Goal: Task Accomplishment & Management: Use online tool/utility

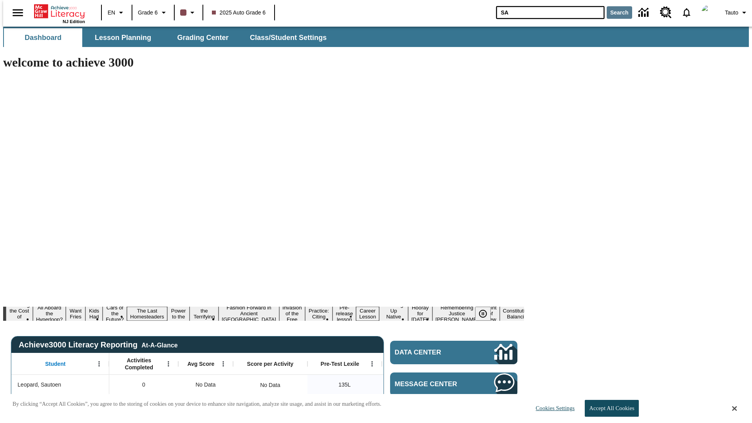
type input "SA"
click at [614, 13] on button "Search" at bounding box center [619, 12] width 25 height 13
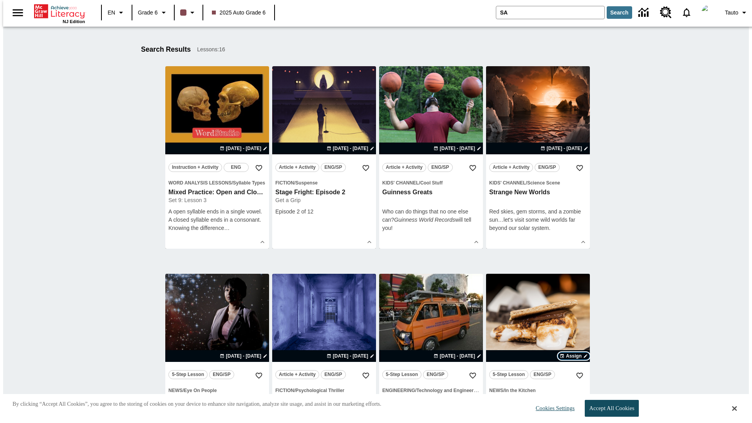
click at [574, 356] on span "Assign" at bounding box center [574, 355] width 16 height 7
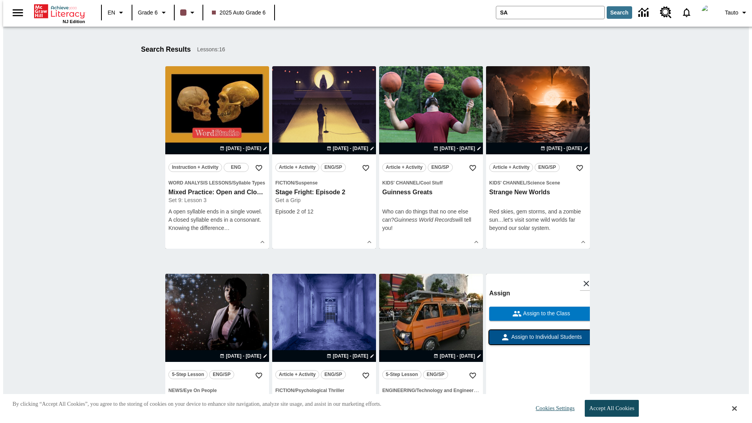
click at [538, 341] on span "Assign to Individual Students" at bounding box center [546, 337] width 72 height 8
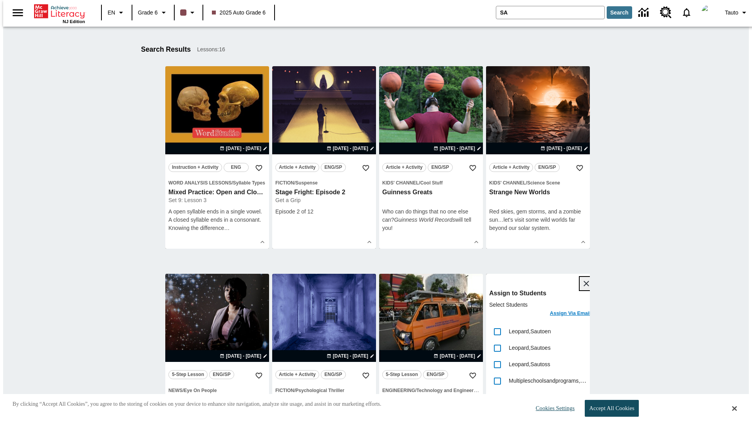
click at [583, 284] on icon "Close" at bounding box center [585, 283] width 5 height 5
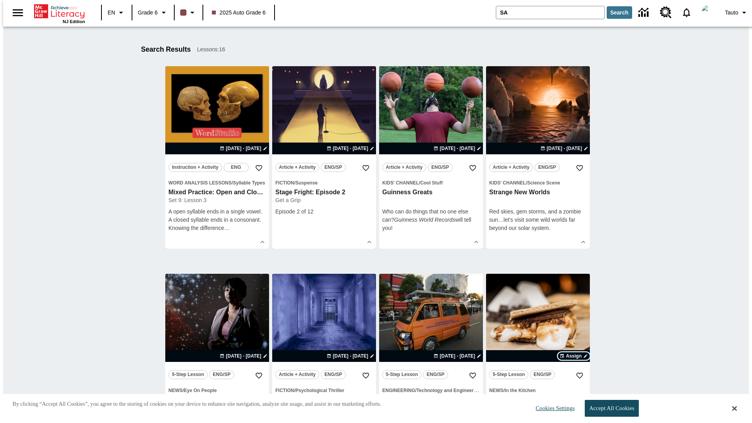
click at [574, 352] on span "Assign" at bounding box center [574, 355] width 16 height 7
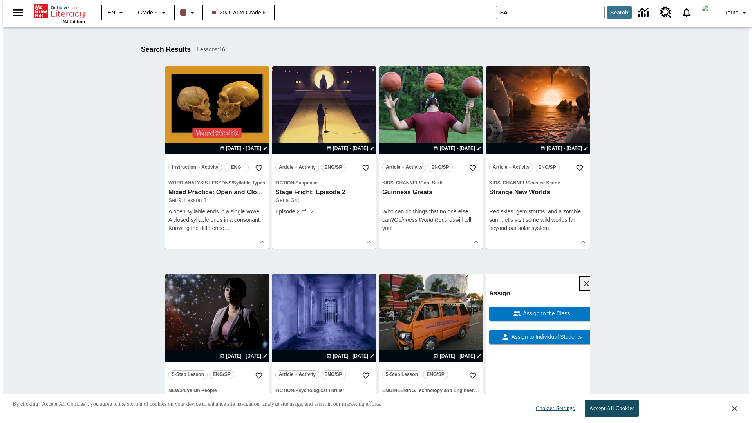
scroll to position [145, 0]
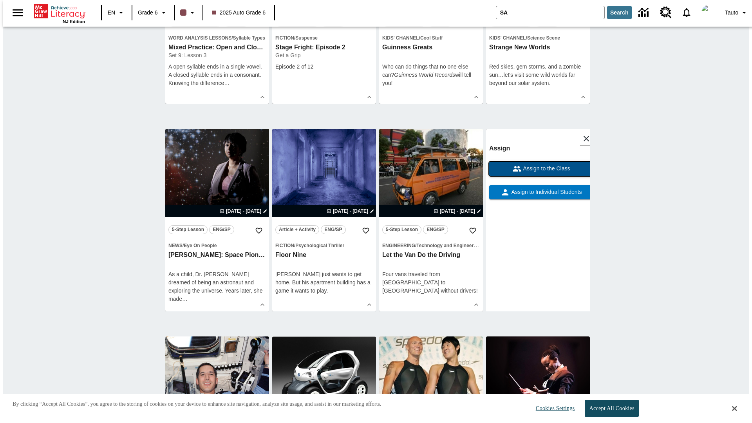
click at [538, 173] on span "Assign to the Class" at bounding box center [546, 168] width 49 height 8
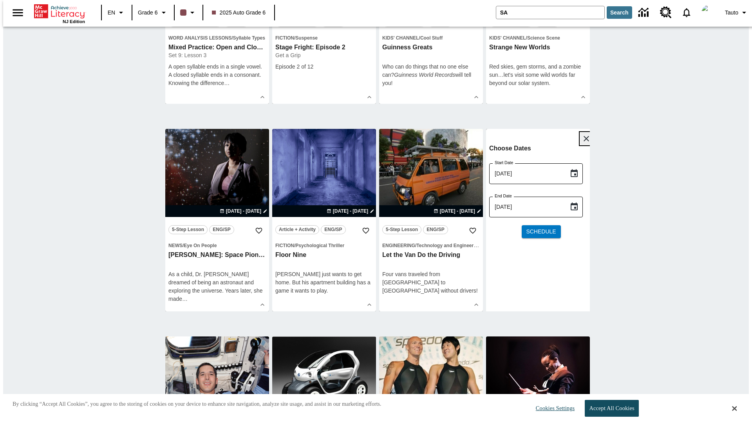
scroll to position [0, 0]
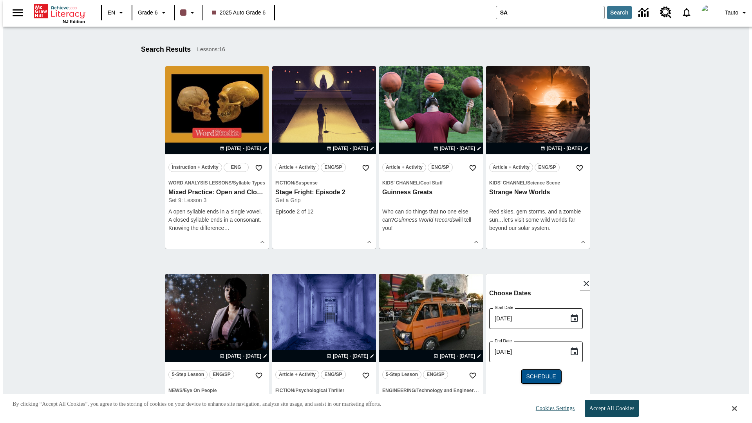
click at [538, 377] on span "Schedule" at bounding box center [541, 376] width 30 height 8
